Goal: Task Accomplishment & Management: Manage account settings

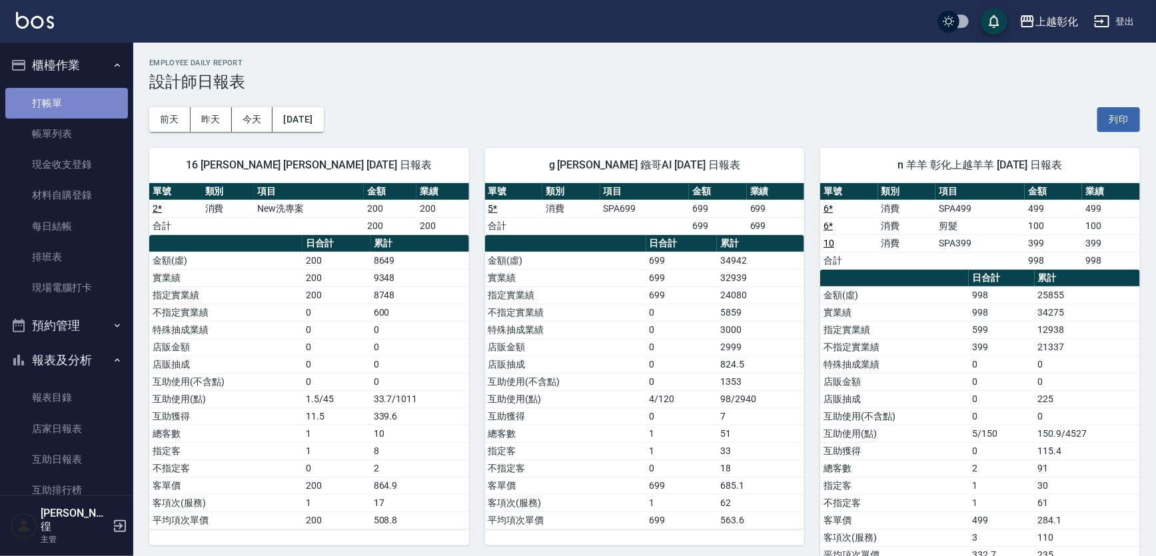
click at [74, 107] on link "打帳單" at bounding box center [66, 103] width 123 height 31
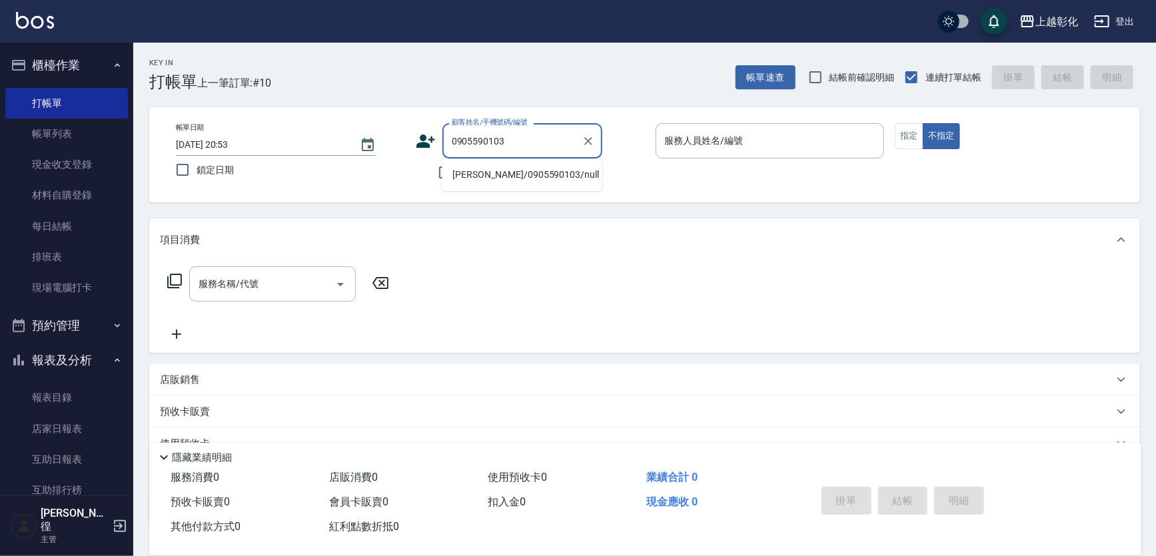
click at [546, 172] on li "張安呈/0905590103/null" at bounding box center [522, 175] width 160 height 22
type input "張安呈/0905590103/null"
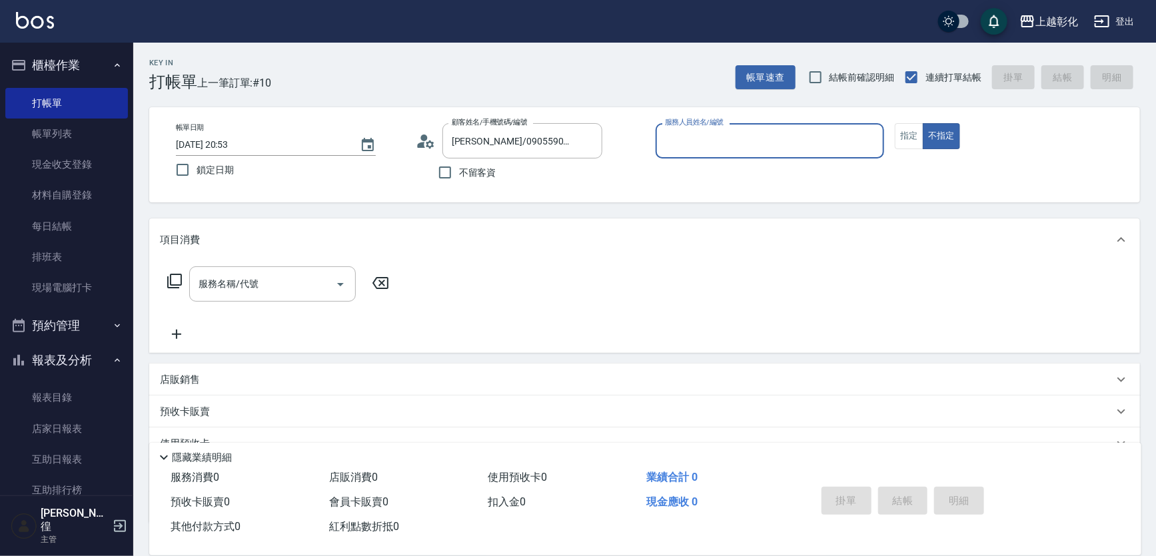
click at [729, 141] on input "服務人員姓名/編號" at bounding box center [770, 140] width 217 height 23
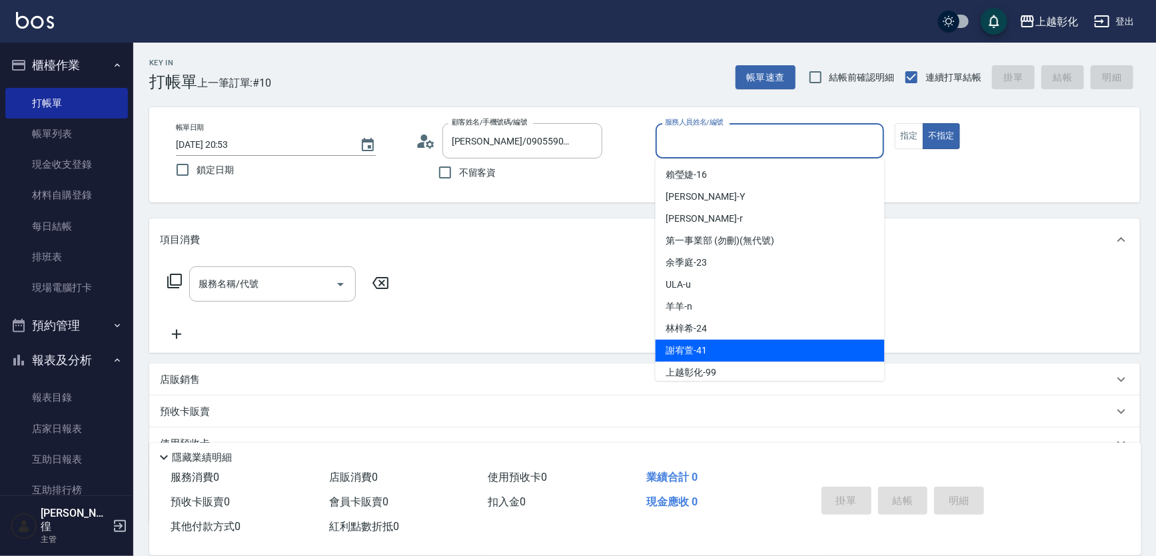
scroll to position [73, 0]
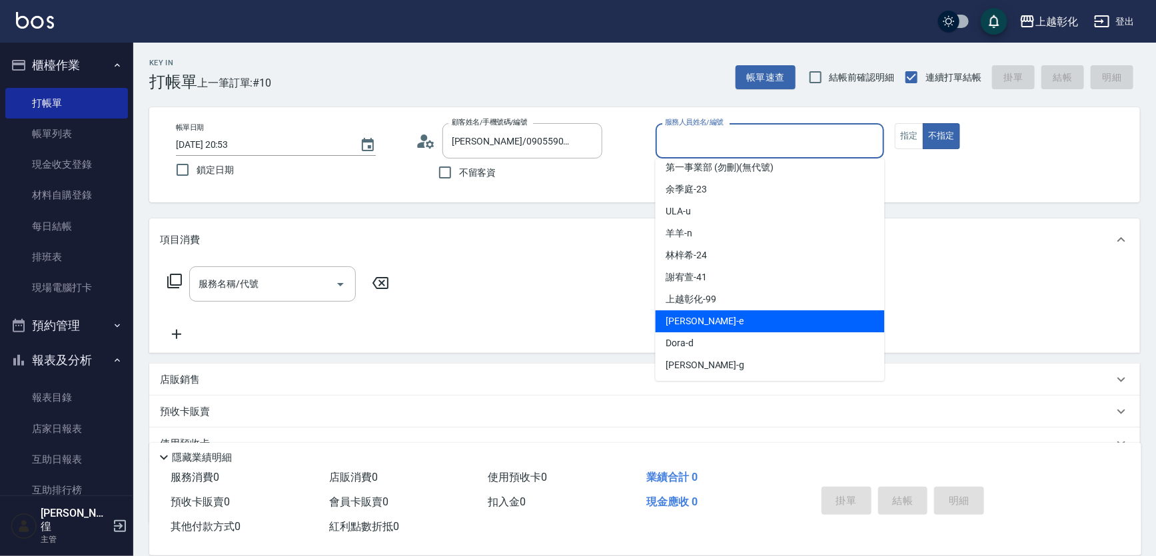
click at [713, 321] on div "allen -e" at bounding box center [770, 321] width 229 height 22
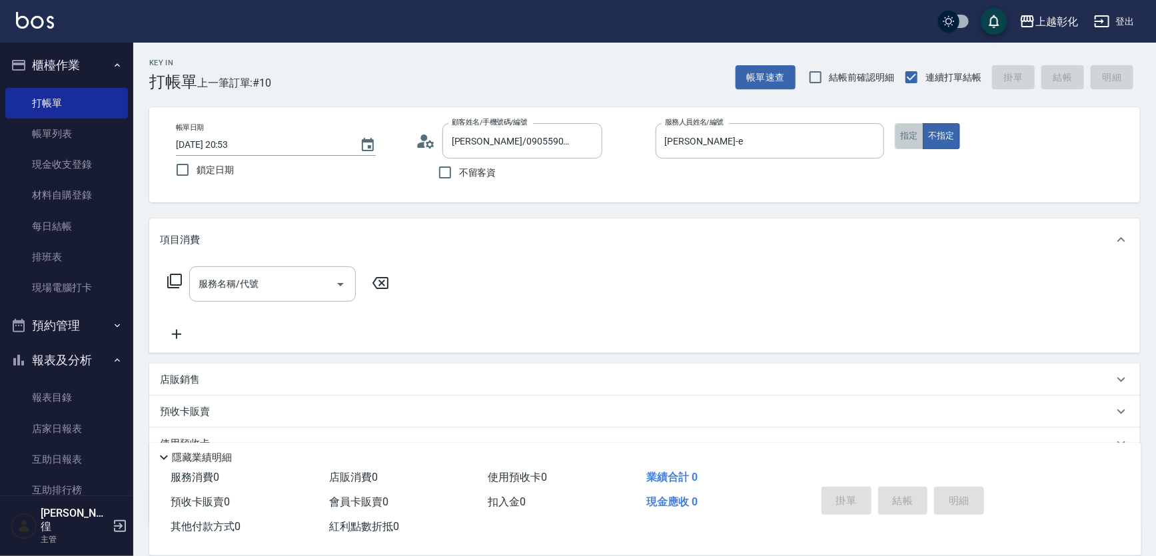
click at [906, 140] on button "指定" at bounding box center [909, 136] width 29 height 26
click at [663, 183] on div "帳單日期 2025/09/19 20:53 鎖定日期 顧客姓名/手機號碼/編號 張安呈/0905590103/null 顧客姓名/手機號碼/編號 不留客資 服…" at bounding box center [644, 154] width 959 height 63
click at [706, 159] on p at bounding box center [770, 166] width 229 height 14
click at [706, 146] on input "allen-e" at bounding box center [760, 140] width 197 height 23
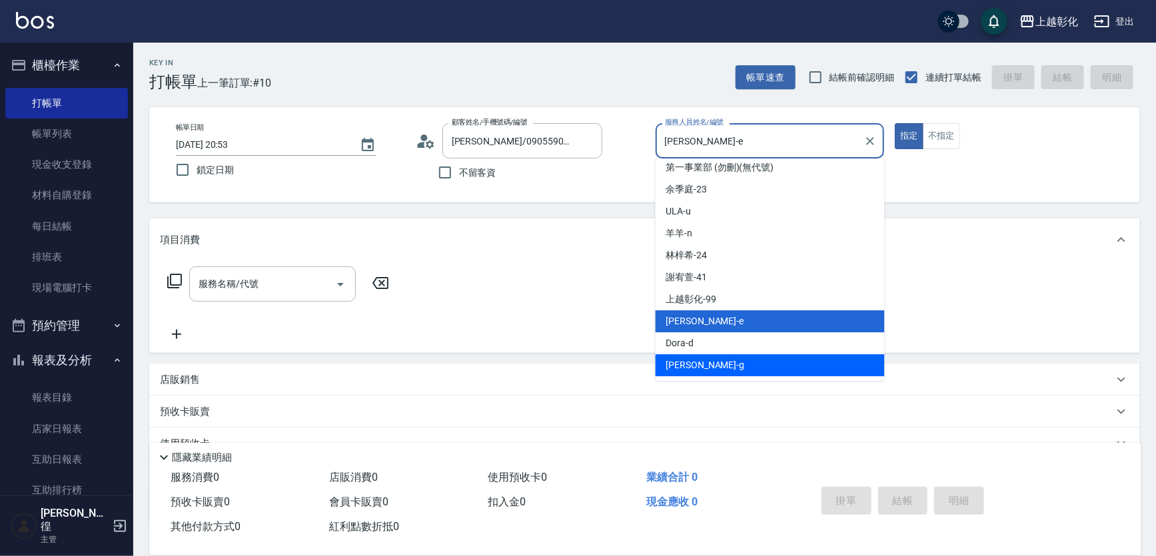
click at [693, 364] on div "Gary -g" at bounding box center [770, 365] width 229 height 22
type input "Gary-g"
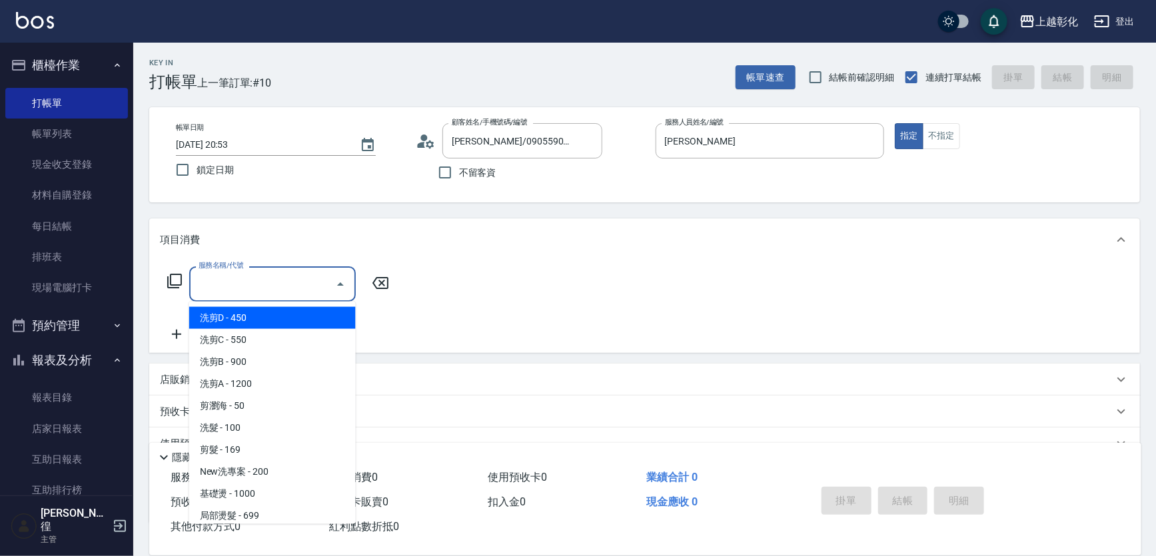
click at [294, 279] on input "服務名稱/代號" at bounding box center [262, 283] width 135 height 23
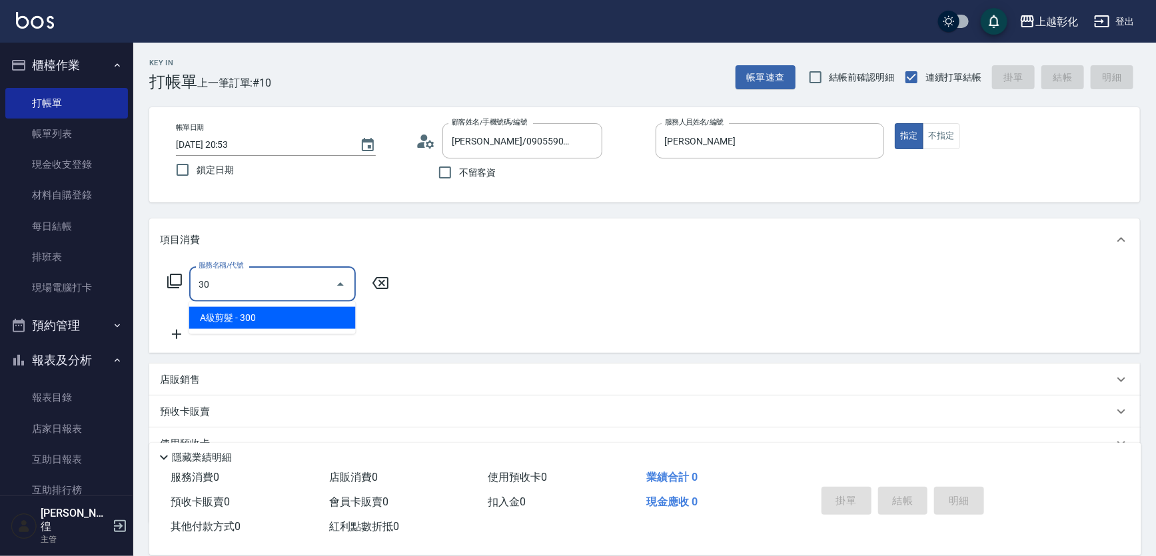
type input "3"
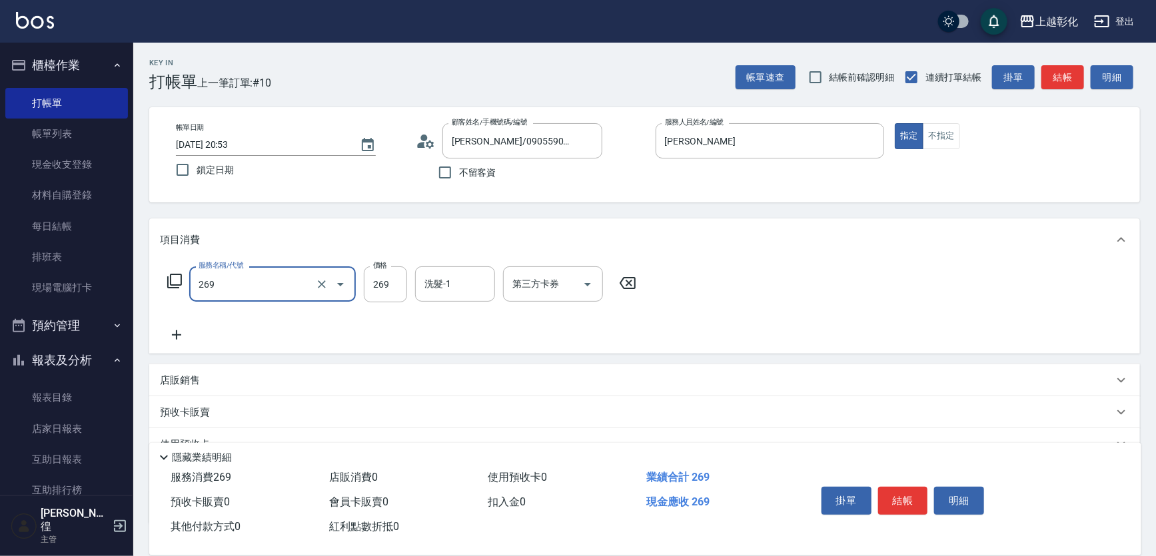
type input "一般洗剪(269)"
type input "300"
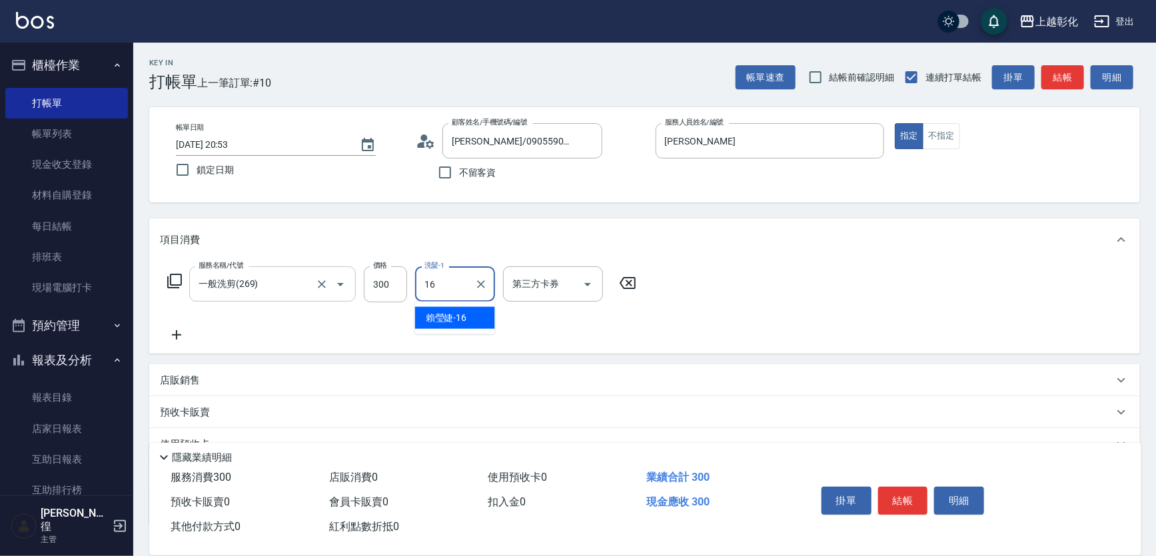
type input "賴瑩婕-16"
click at [909, 500] on button "結帳" at bounding box center [903, 501] width 50 height 28
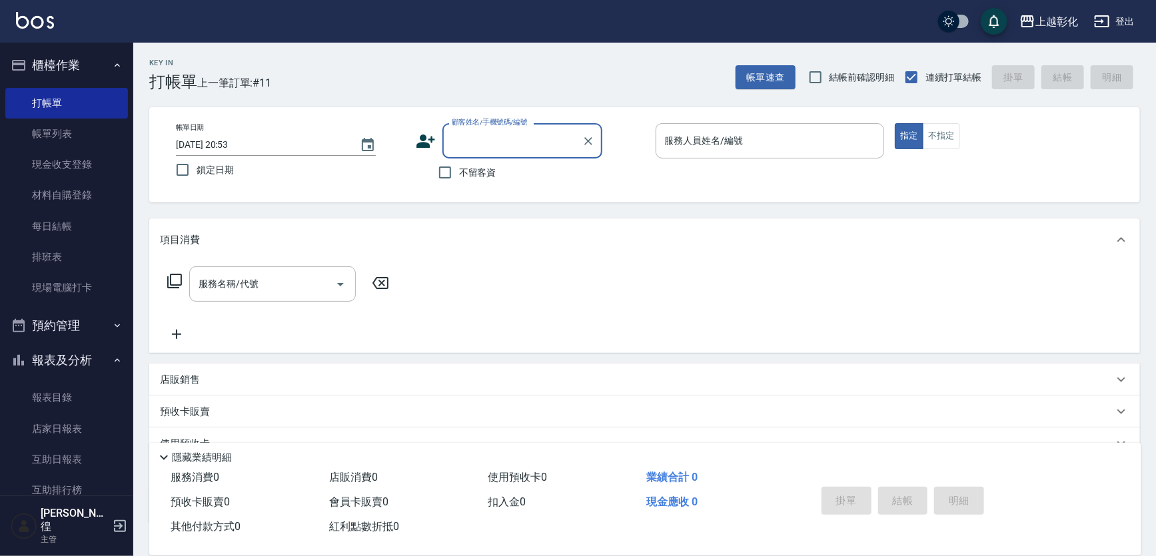
click at [460, 47] on div "Key In 打帳單 上一筆訂單:#11 帳單速查 結帳前確認明細 連續打單結帳 掛單 結帳 明細" at bounding box center [636, 67] width 1007 height 49
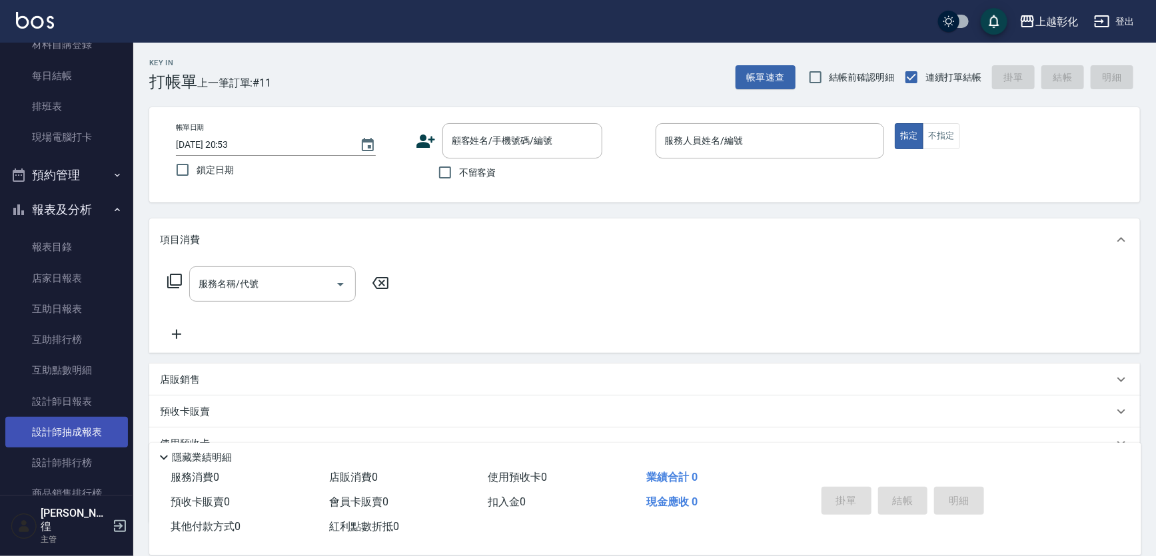
scroll to position [181, 0]
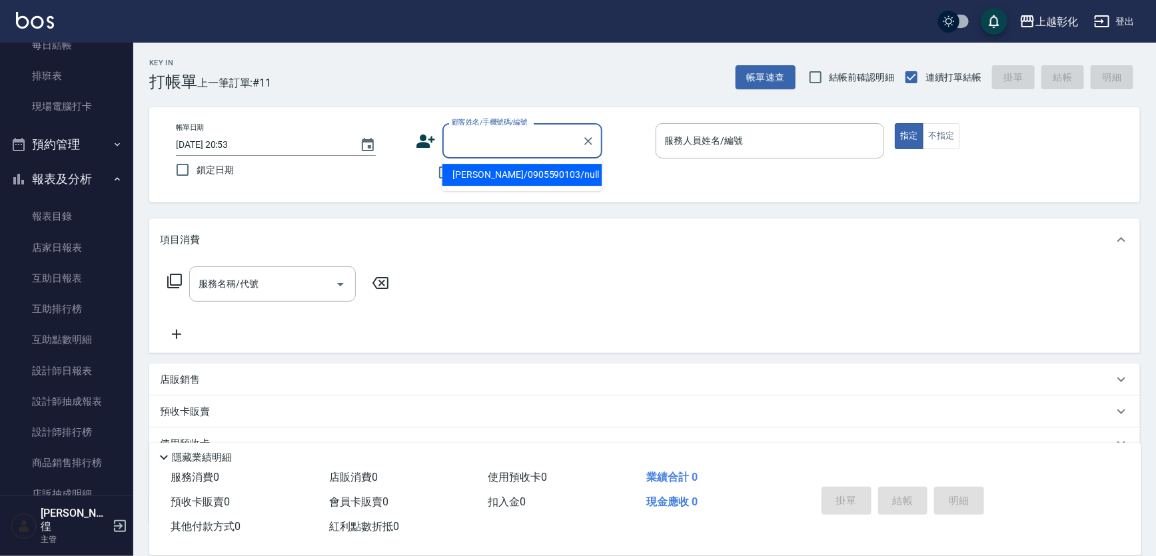
click at [460, 144] on input "顧客姓名/手機號碼/編號" at bounding box center [512, 140] width 128 height 23
type input "0928"
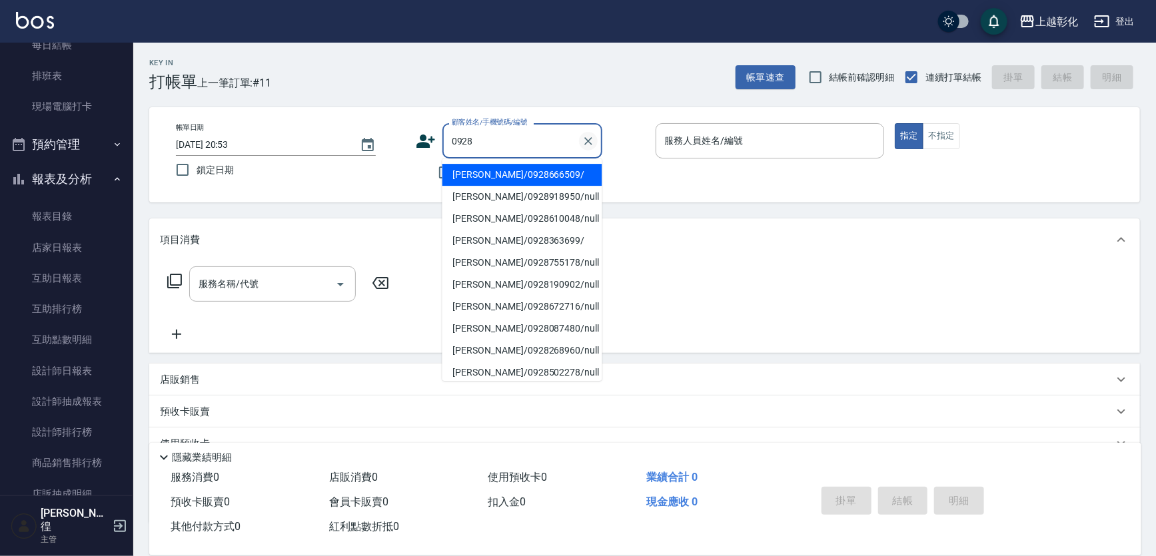
click at [588, 140] on icon "Clear" at bounding box center [588, 141] width 8 height 8
click at [524, 75] on div "Key In 打帳單 上一筆訂單:#11 帳單速查 結帳前確認明細 連續打單結帳 掛單 結帳 明細" at bounding box center [636, 67] width 1007 height 49
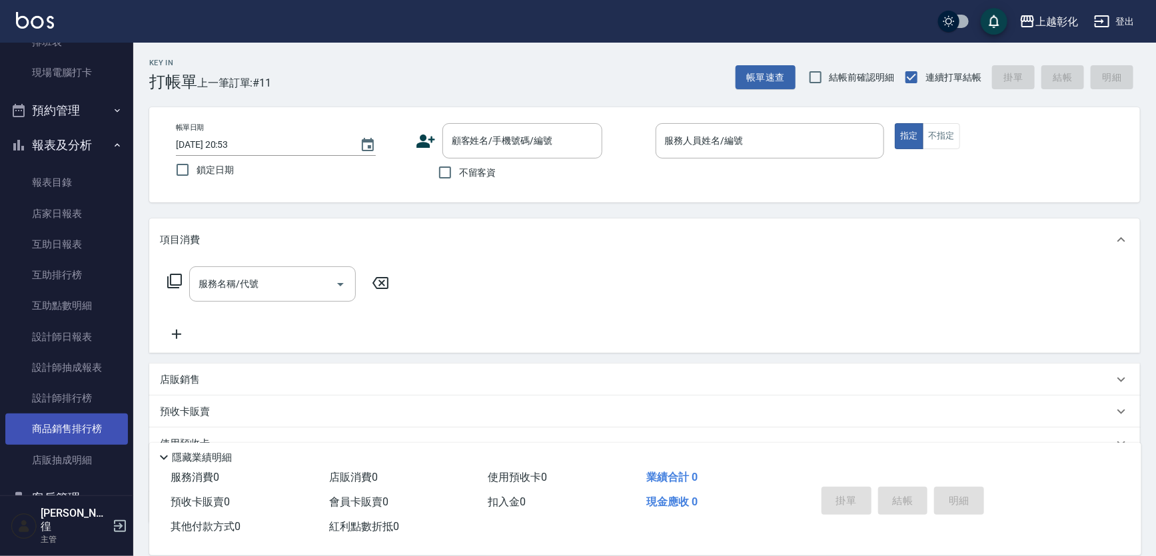
scroll to position [302, 0]
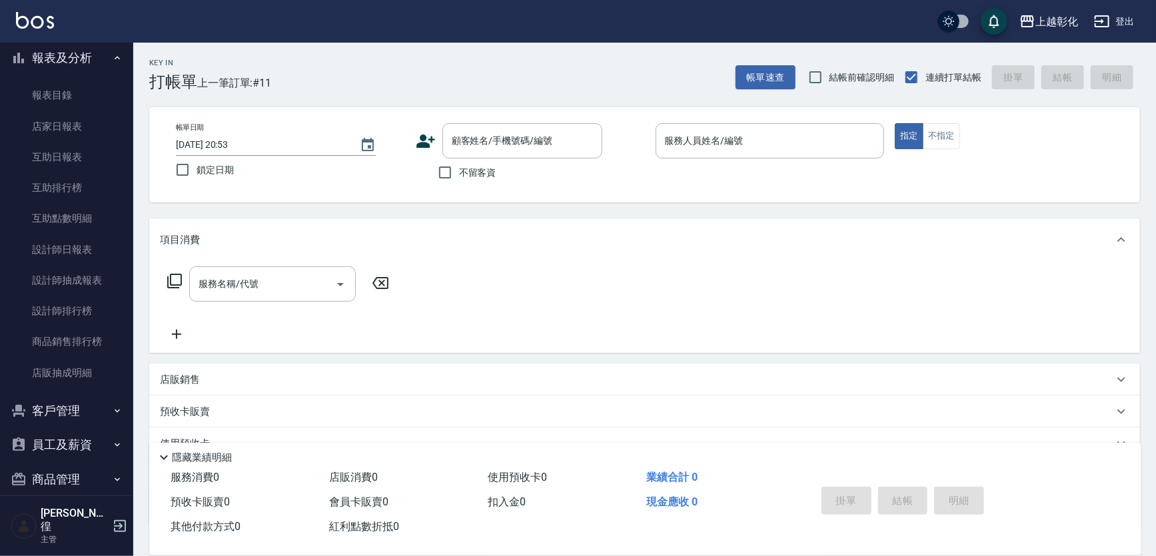
click at [75, 416] on button "客戶管理" at bounding box center [66, 411] width 123 height 35
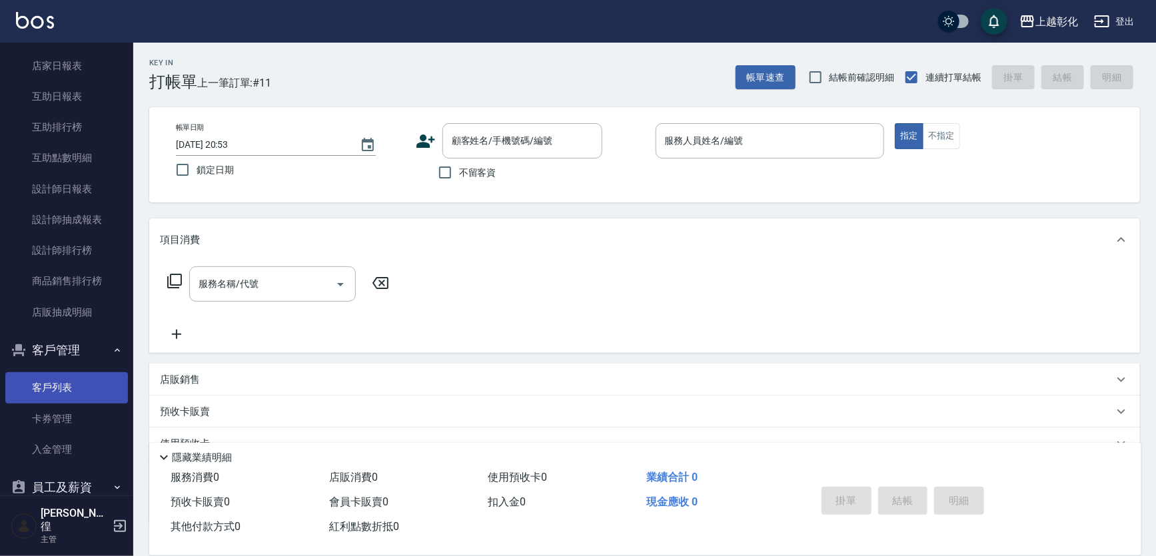
click at [83, 401] on link "客戶列表" at bounding box center [66, 387] width 123 height 31
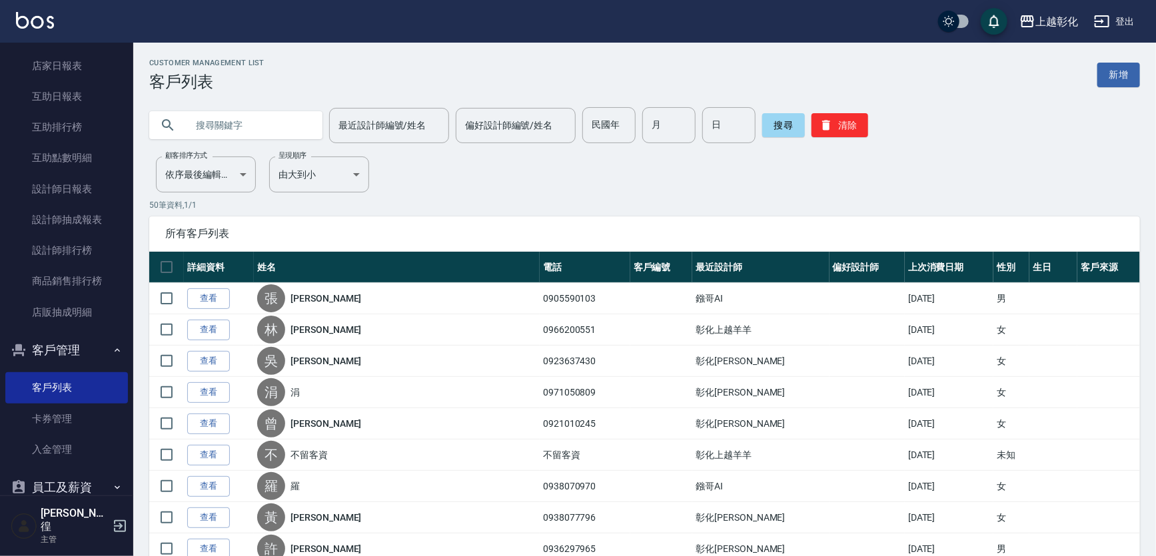
click at [286, 125] on input "text" at bounding box center [249, 125] width 125 height 36
type input "0"
type input "666"
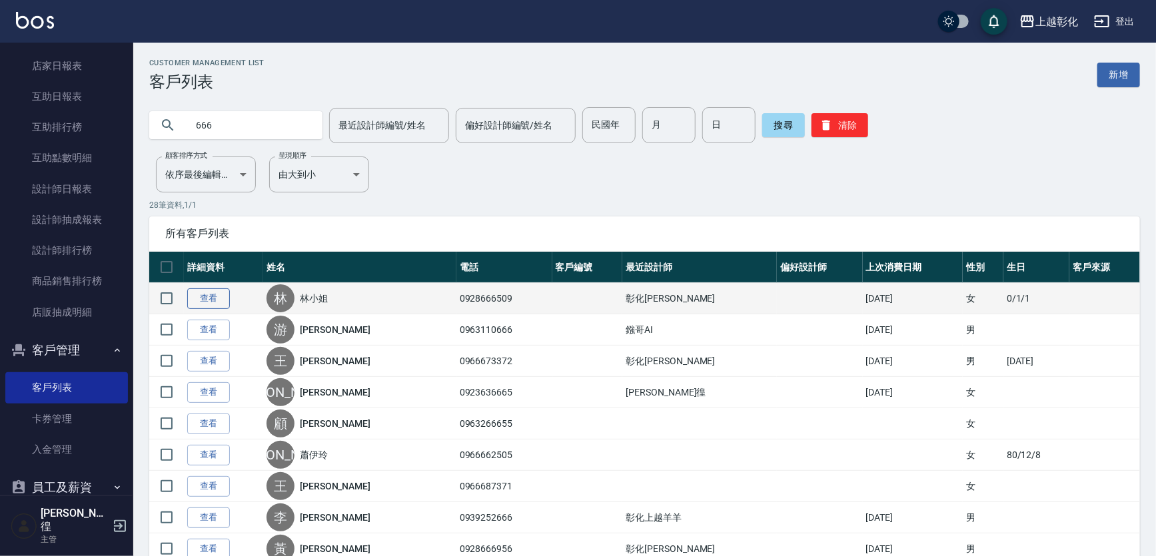
click at [224, 299] on link "查看" at bounding box center [208, 298] width 43 height 21
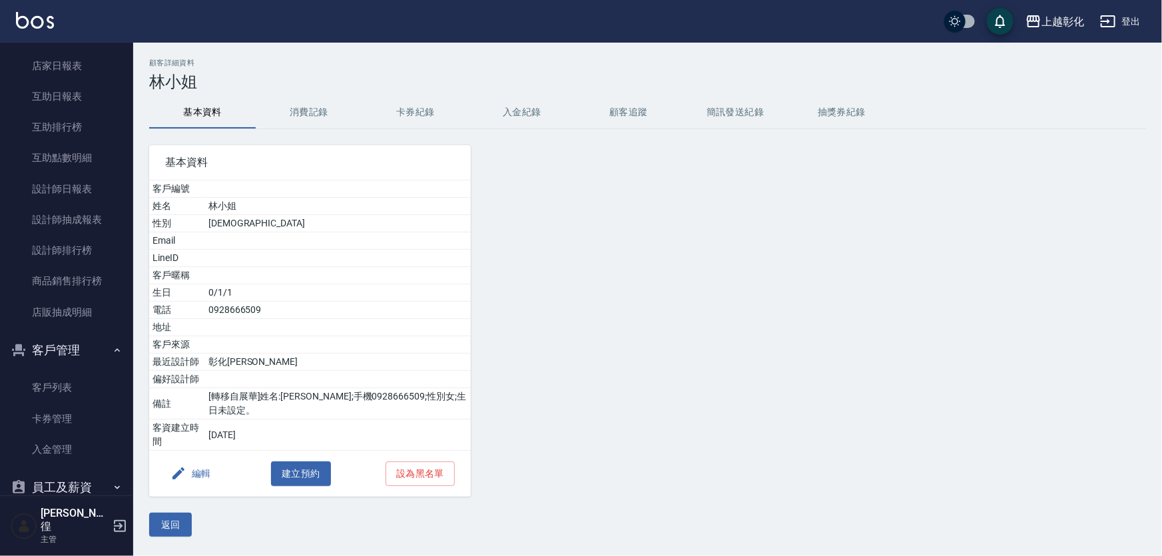
click at [414, 109] on button "卡券紀錄" at bounding box center [415, 113] width 107 height 32
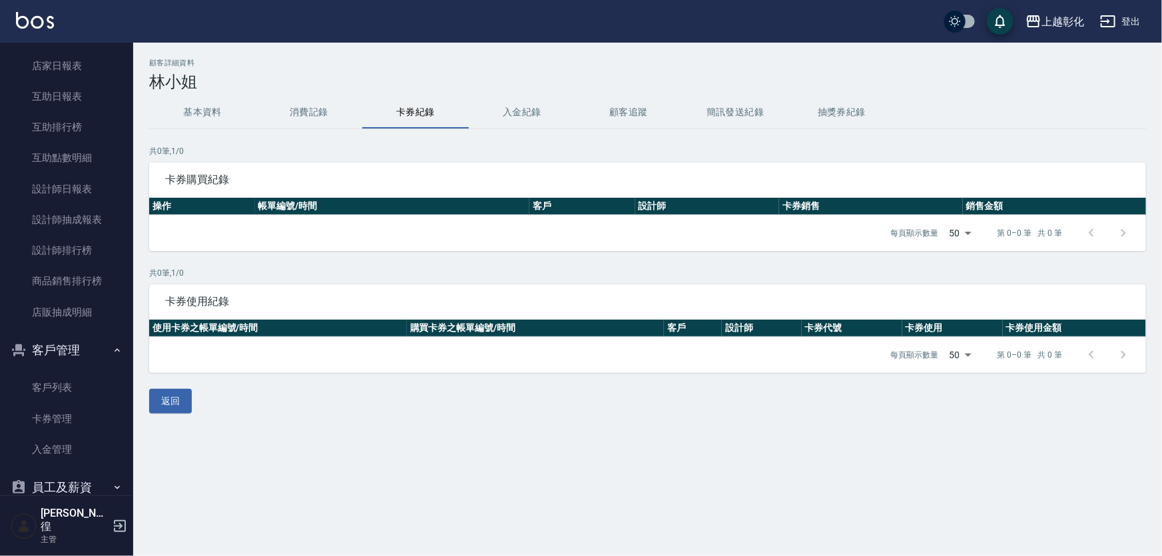
click at [530, 107] on button "入金紀錄" at bounding box center [522, 113] width 107 height 32
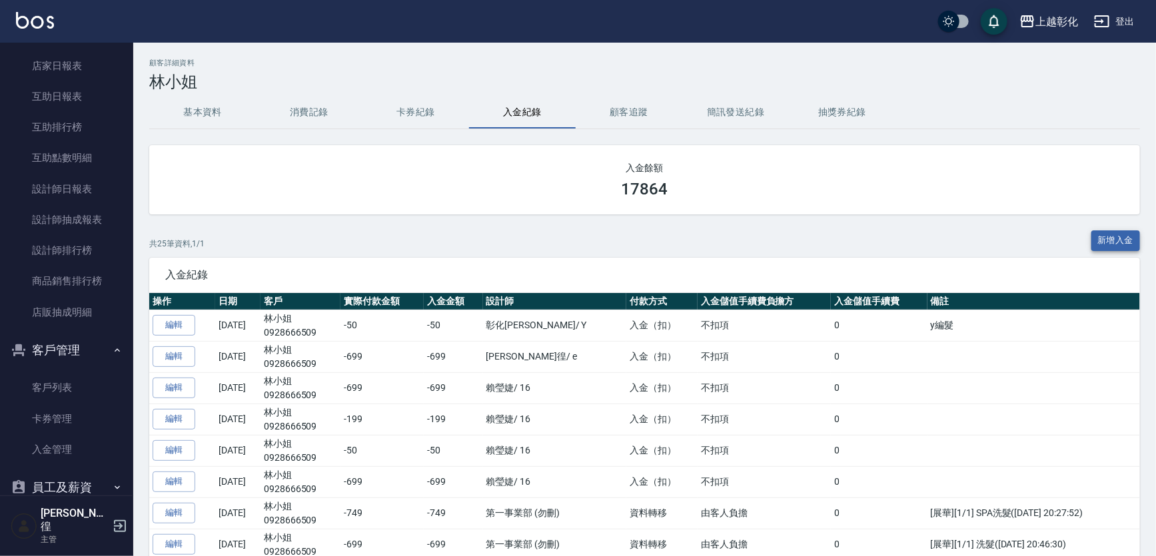
click at [1124, 234] on button "新增入金" at bounding box center [1115, 240] width 49 height 21
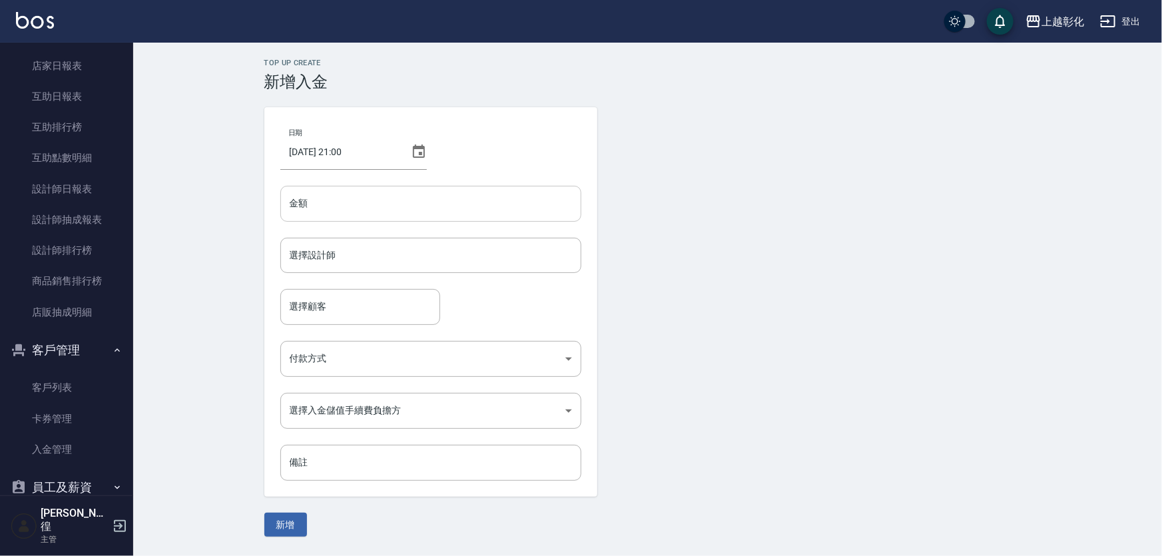
click at [334, 200] on input "金額" at bounding box center [430, 204] width 301 height 36
click at [421, 273] on div "選擇設計師" at bounding box center [430, 255] width 301 height 35
type input "-699"
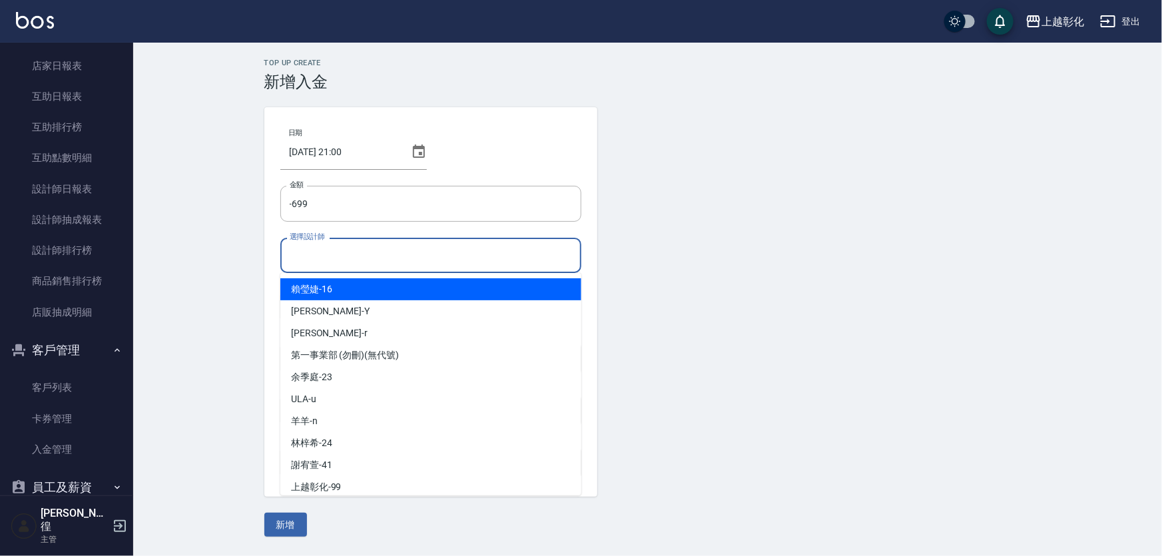
click at [358, 286] on div "賴瑩婕 -16" at bounding box center [430, 289] width 301 height 22
type input "賴瑩婕-16"
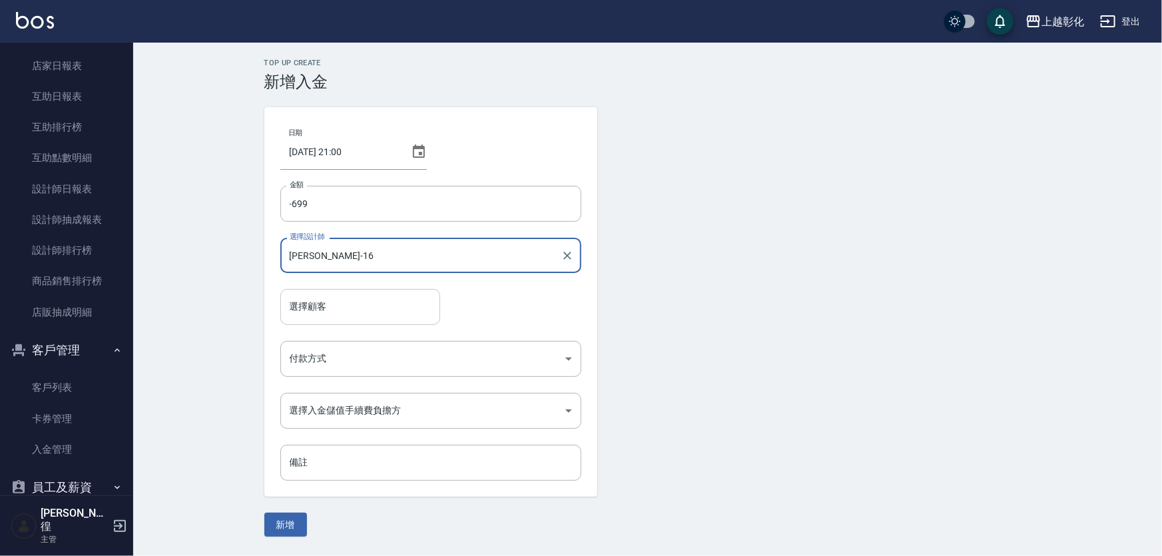
click at [336, 302] on input "選擇顧客" at bounding box center [360, 306] width 148 height 23
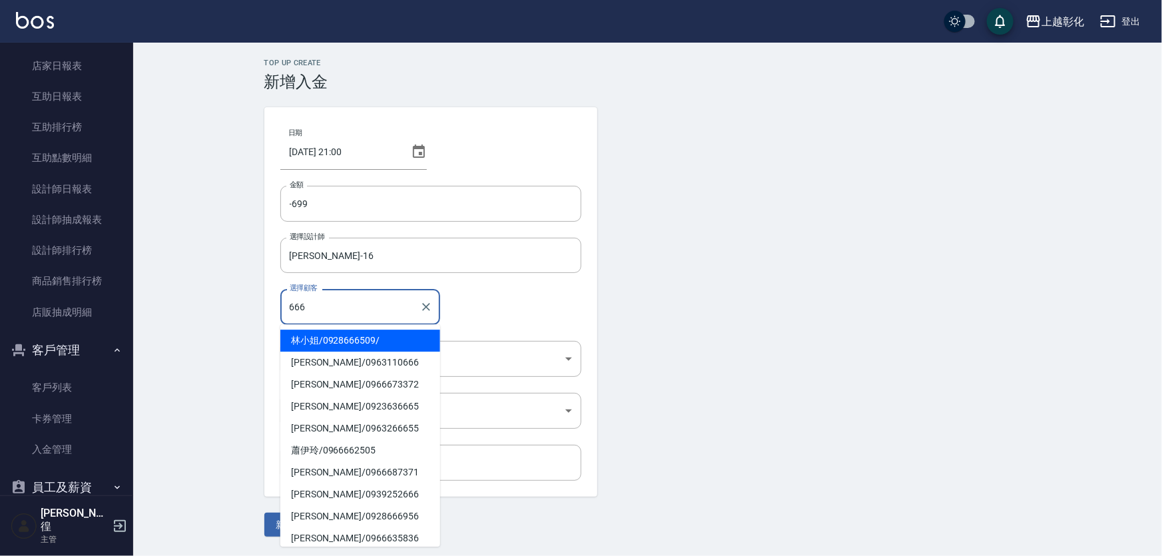
click at [352, 339] on span "林小姐 / 0928666509 /" at bounding box center [360, 341] width 160 height 22
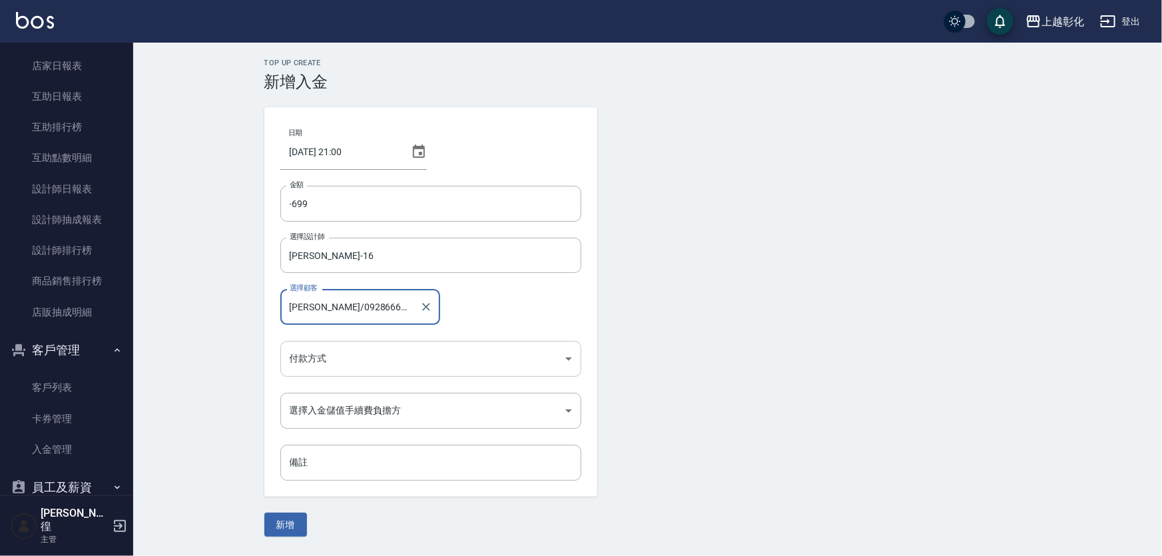
type input "林小姐/0928666509/"
click at [346, 351] on body "上越彰化 登出 櫃檯作業 打帳單 帳單列表 現金收支登錄 材料自購登錄 每日結帳 排班表 現場電腦打卡 預約管理 預約管理 單日預約紀錄 單週預約紀錄 報表及…" at bounding box center [581, 278] width 1162 height 556
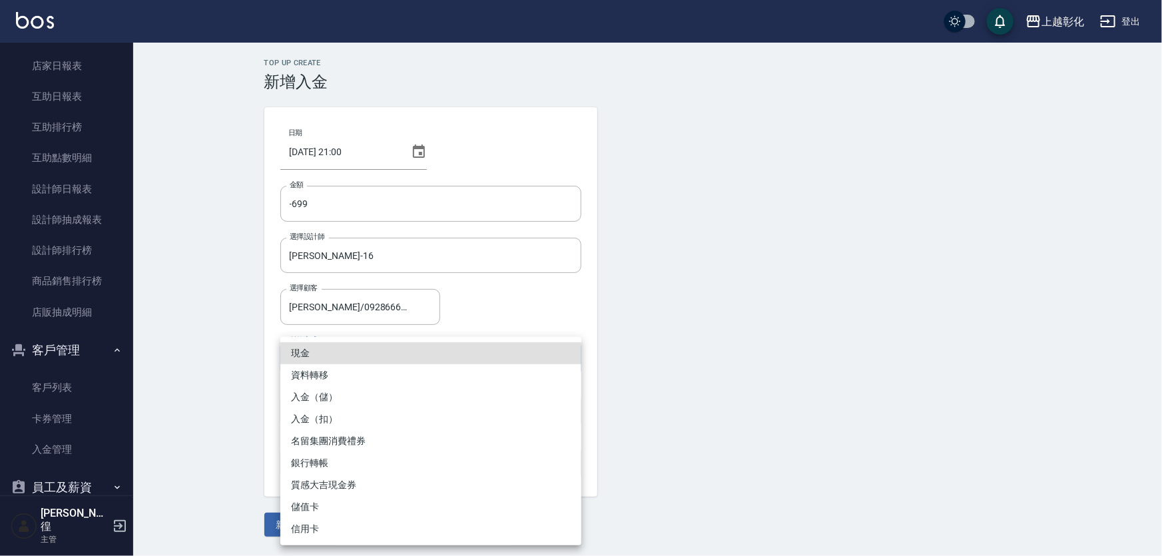
click at [315, 420] on li "入金（扣）" at bounding box center [430, 419] width 301 height 22
type input "入金（扣）"
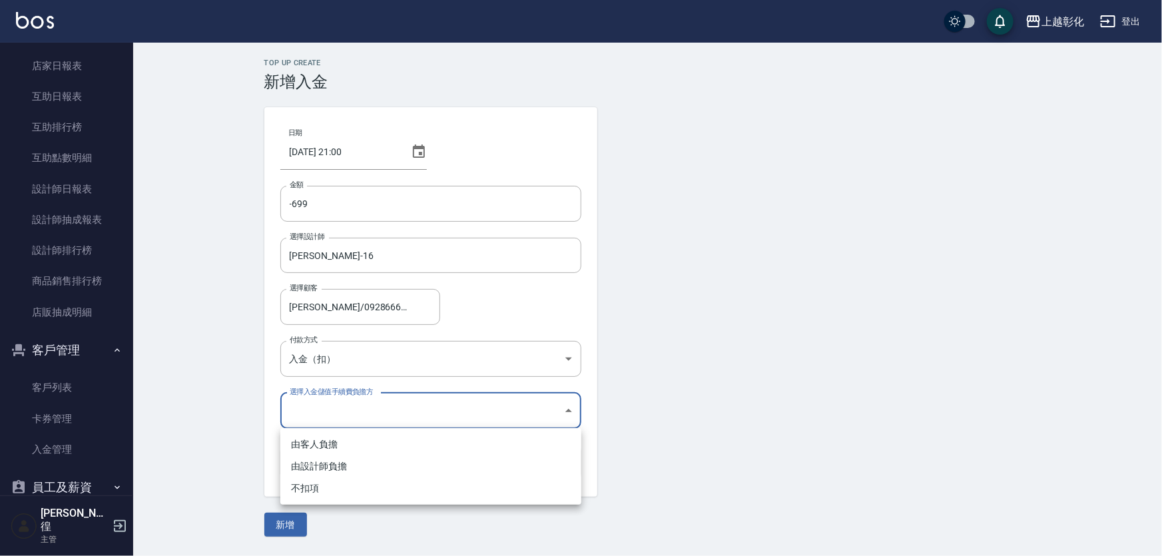
click at [328, 404] on body "上越彰化 登出 櫃檯作業 打帳單 帳單列表 現金收支登錄 材料自購登錄 每日結帳 排班表 現場電腦打卡 預約管理 預約管理 單日預約紀錄 單週預約紀錄 報表及…" at bounding box center [581, 278] width 1162 height 556
click at [302, 482] on li "不扣項" at bounding box center [430, 489] width 301 height 22
type input "WITHOUTHANDLINGFEE"
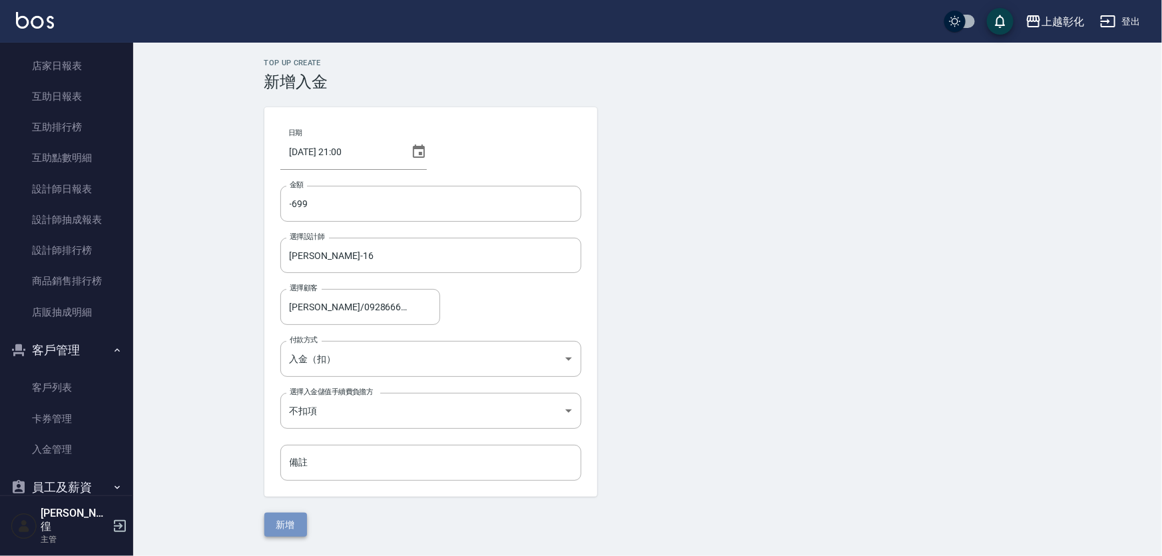
click at [294, 522] on button "新增" at bounding box center [285, 525] width 43 height 25
